Goal: Entertainment & Leisure: Consume media (video, audio)

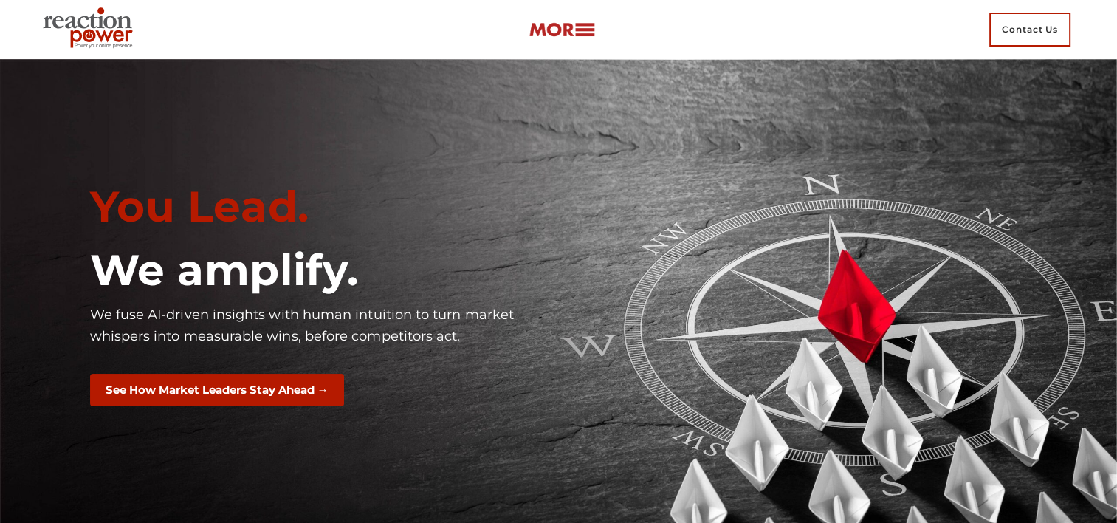
click at [564, 27] on img at bounding box center [562, 29] width 66 height 17
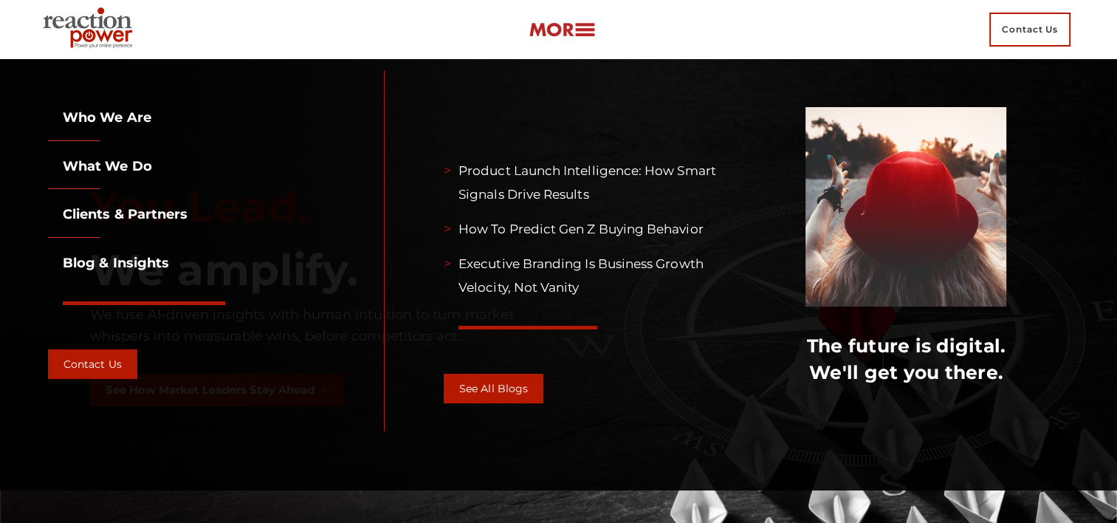
click at [144, 165] on link "What we do" at bounding box center [100, 166] width 104 height 16
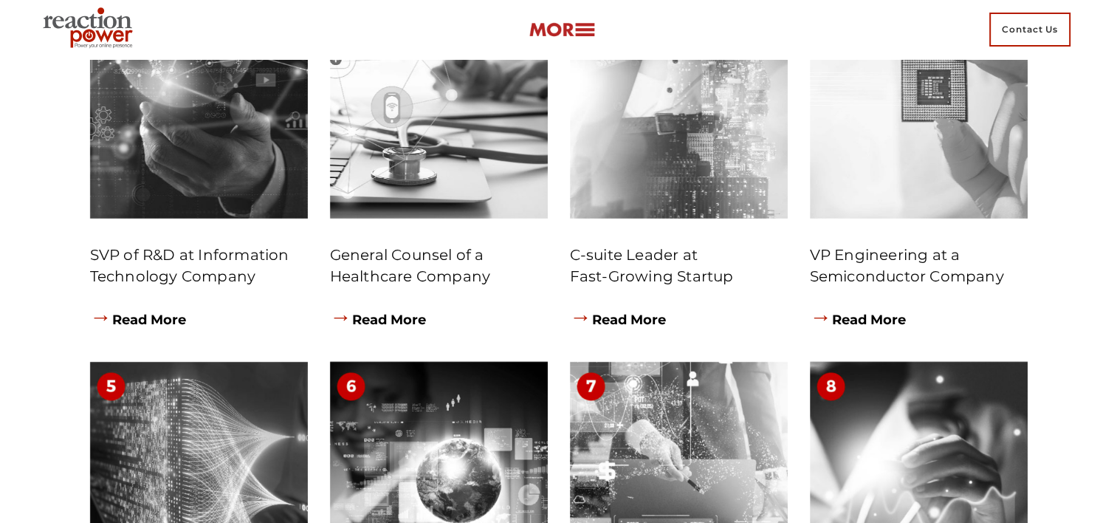
scroll to position [6990, 0]
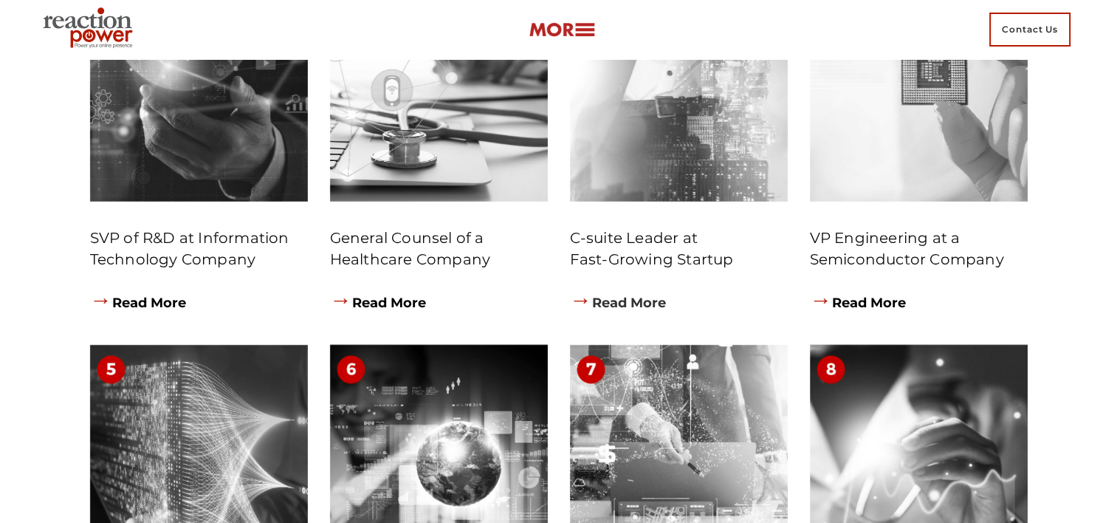
click at [639, 311] on link "→ Read More" at bounding box center [618, 303] width 97 height 16
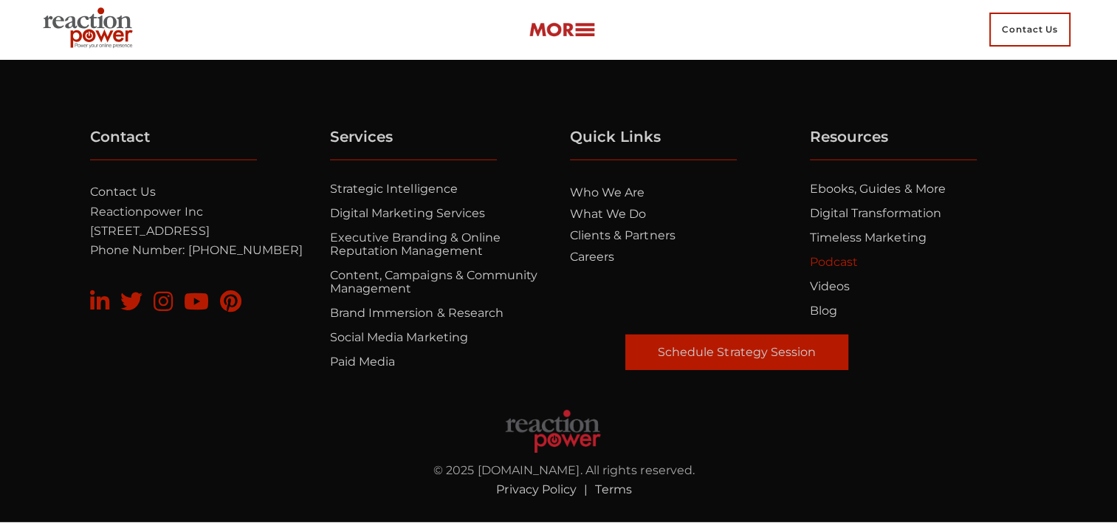
click at [843, 265] on link "Podcast" at bounding box center [834, 262] width 48 height 14
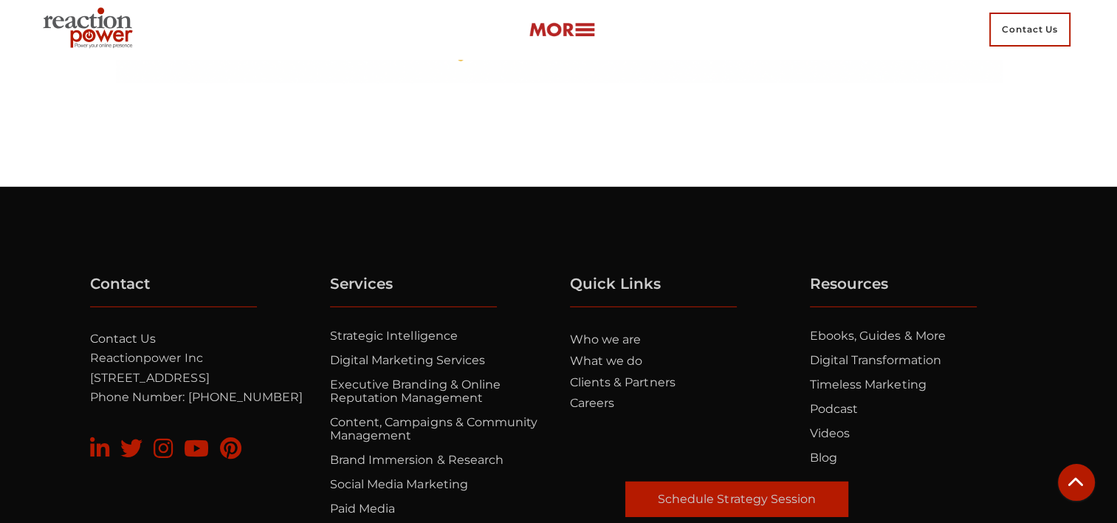
scroll to position [4220, 0]
click at [825, 402] on link "Podcast" at bounding box center [834, 409] width 48 height 14
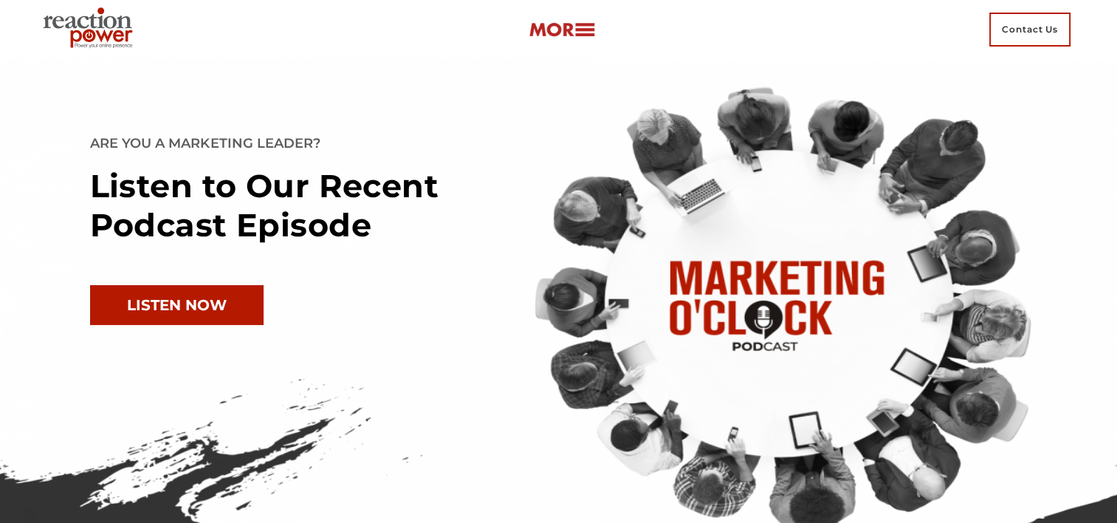
click at [233, 312] on link "LISTEN NOW" at bounding box center [177, 305] width 174 height 40
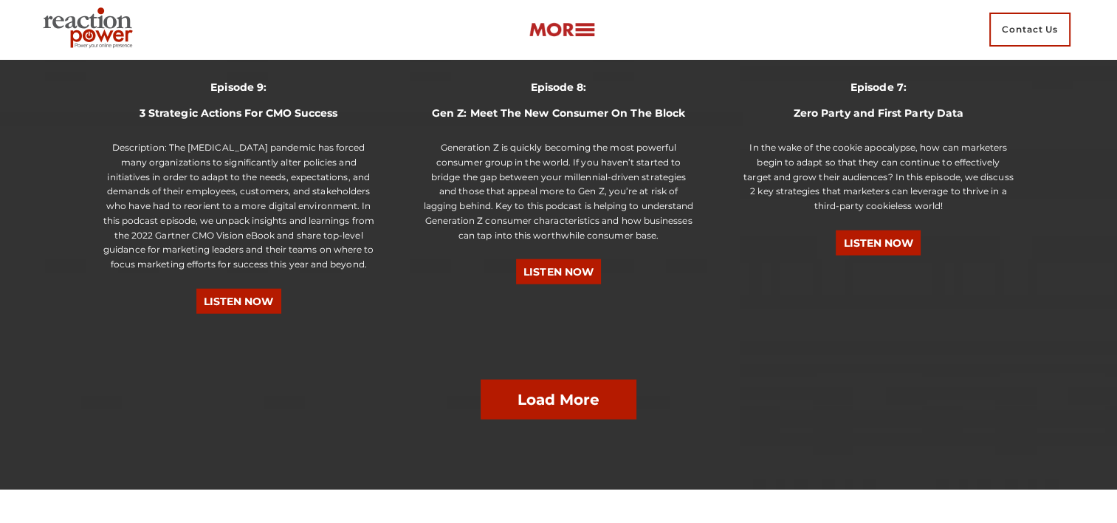
scroll to position [3489, 0]
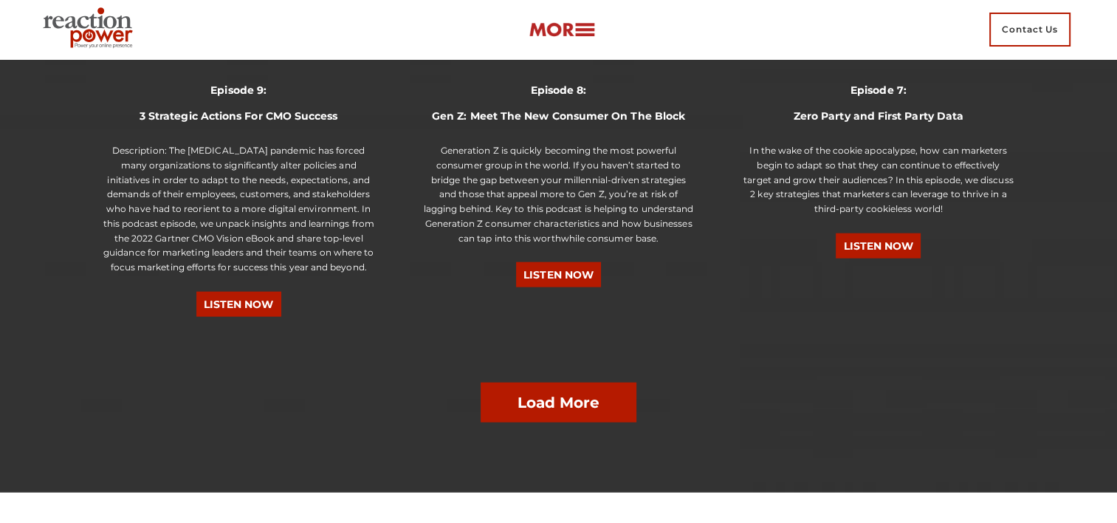
click at [602, 382] on link "Load More" at bounding box center [559, 402] width 157 height 40
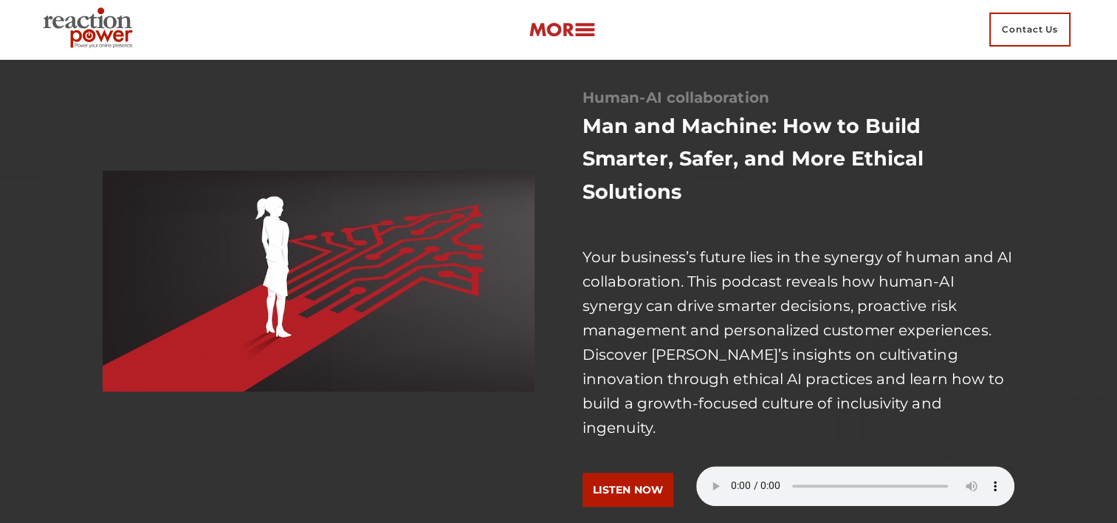
scroll to position [1134, 0]
